Goal: Transaction & Acquisition: Book appointment/travel/reservation

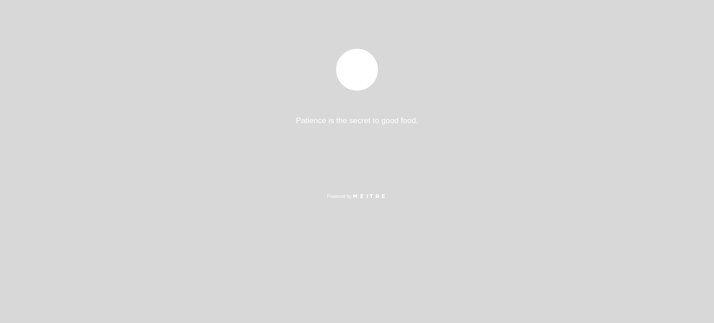
select select "es"
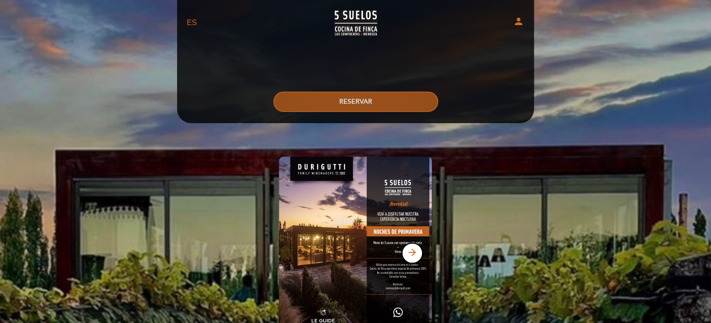
click at [364, 110] on button "RESERVAR" at bounding box center [355, 102] width 165 height 20
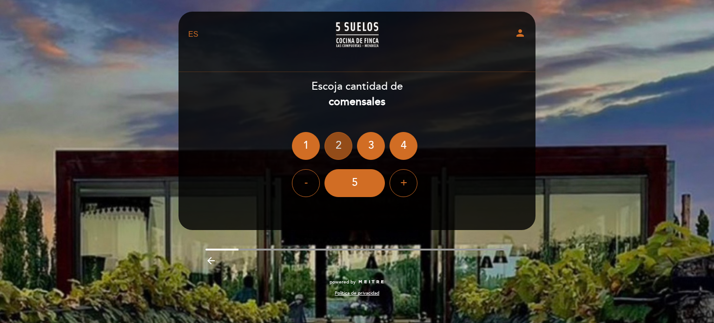
click at [341, 148] on div "2" at bounding box center [338, 146] width 28 height 28
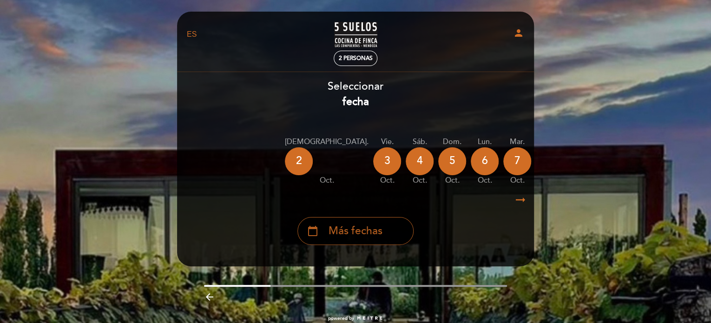
click at [348, 226] on span "Más fechas" at bounding box center [355, 230] width 54 height 15
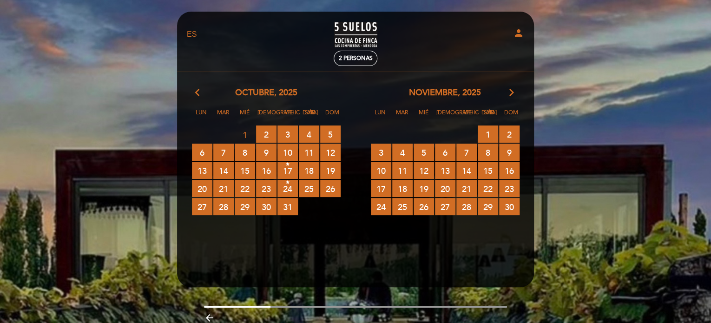
click at [507, 100] on div "[DATE] arrow_forward_ios Lun Mar Mié Jue Vie Sáb Dom 27 RESERVAS DISPONIBLES 28…" at bounding box center [444, 151] width 179 height 129
click at [510, 92] on icon "arrow_forward_ios" at bounding box center [511, 93] width 8 height 12
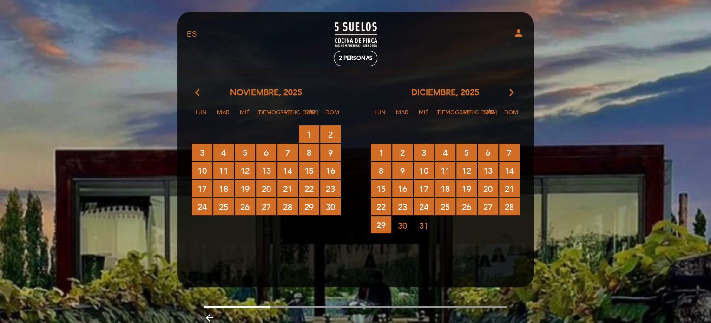
click at [510, 92] on icon "arrow_forward_ios" at bounding box center [511, 93] width 8 height 12
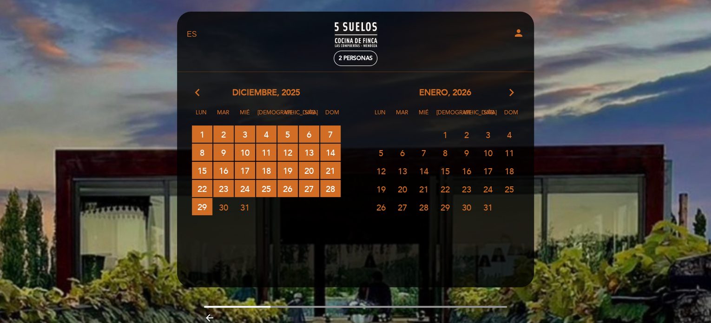
click at [194, 94] on div "arrow_back_ios [DATE] arrow_forward_ios" at bounding box center [266, 93] width 179 height 12
click at [265, 151] on span "11 RESERVAS DISPONIBLES" at bounding box center [266, 152] width 20 height 17
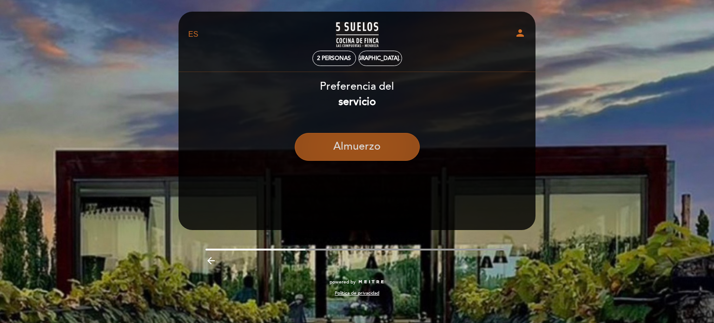
click at [356, 150] on button "Almuerzo" at bounding box center [357, 147] width 125 height 28
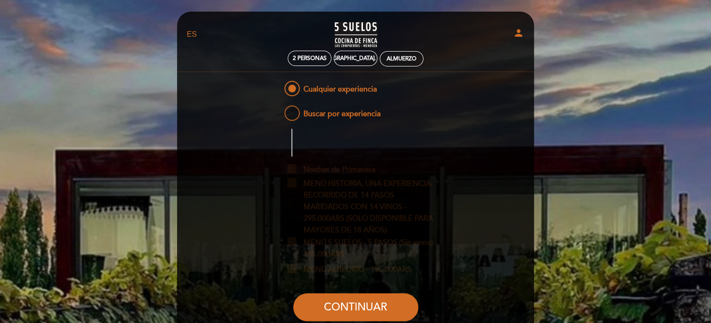
click at [293, 113] on span "Buscar por experiencia" at bounding box center [331, 110] width 98 height 12
click at [279, 110] on input "Buscar por experiencia" at bounding box center [276, 107] width 6 height 6
radio input "false"
radio input "true"
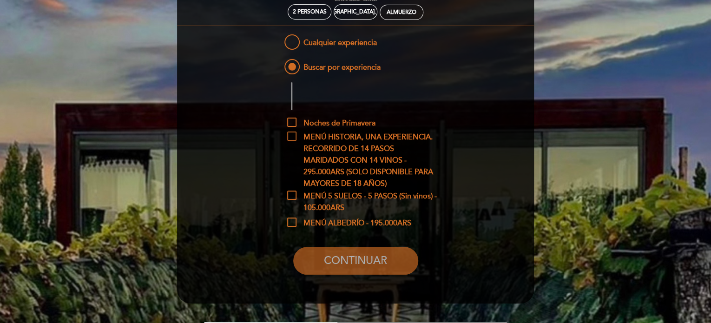
scroll to position [93, 0]
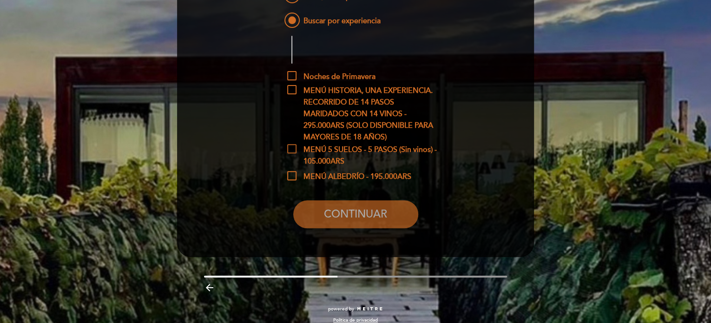
click at [292, 148] on span "MENÚ 5 SUELOS - 5 PASOS (Sin vinos) - 105.000ARS" at bounding box center [362, 150] width 151 height 12
click at [292, 148] on input "MENÚ 5 SUELOS - 5 PASOS (Sin vinos) - 105.000ARS" at bounding box center [290, 147] width 6 height 6
checkbox input "true"
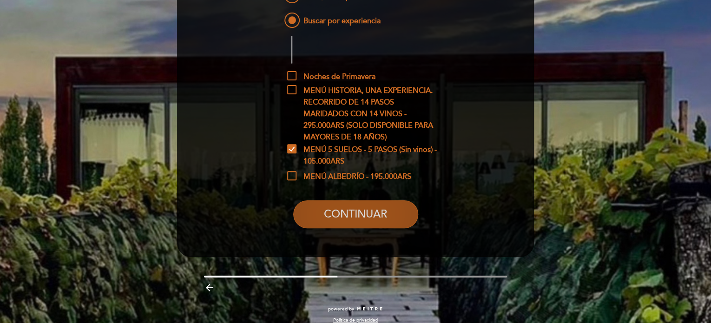
click at [358, 211] on button "CONTINUAR" at bounding box center [355, 214] width 125 height 28
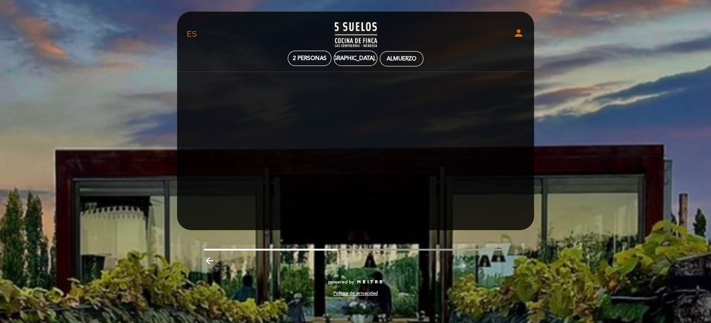
scroll to position [0, 0]
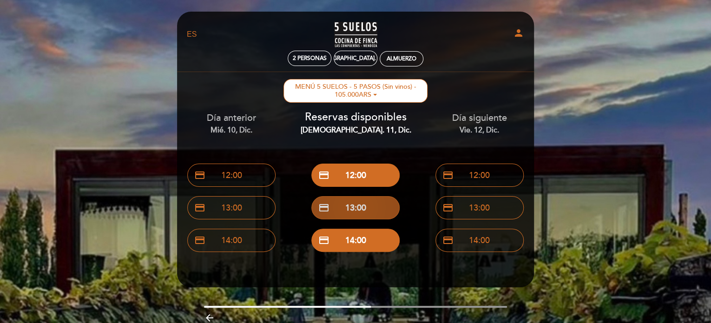
click at [369, 208] on button "credit_card 13:00" at bounding box center [355, 207] width 88 height 23
